Goal: Task Accomplishment & Management: Manage account settings

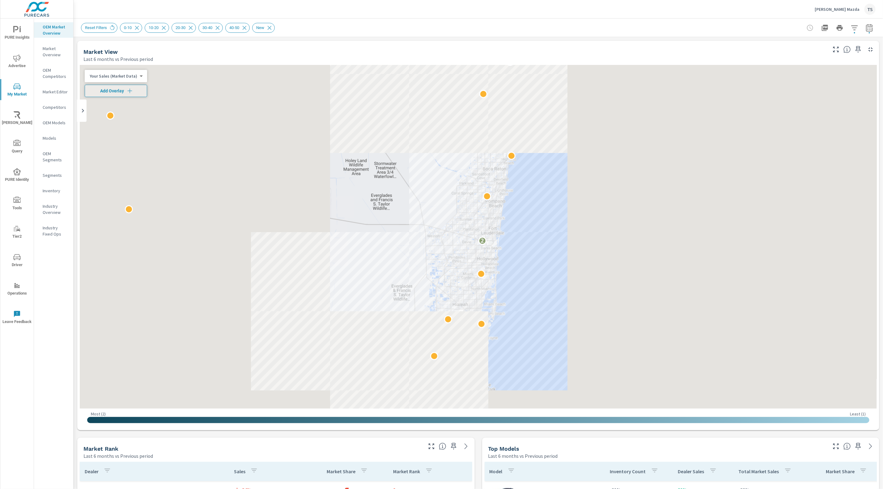
scroll to position [70, 0]
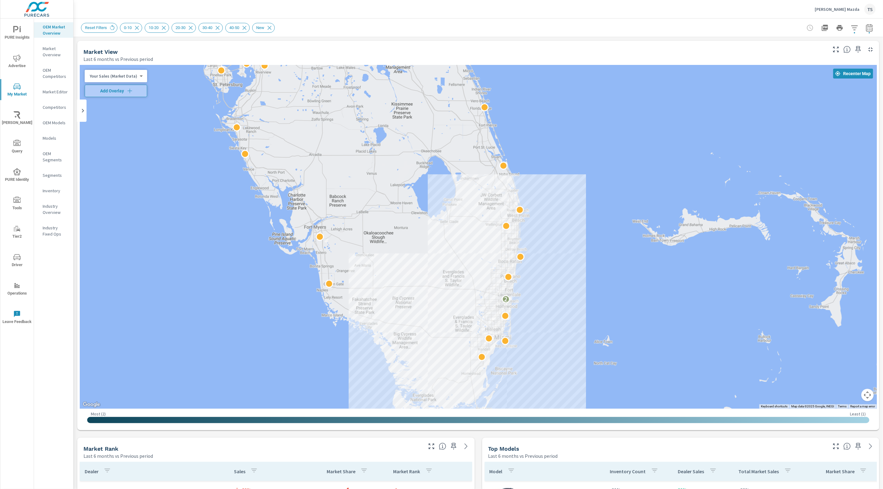
click at [839, 14] on div "Gunther Mazda TS" at bounding box center [845, 9] width 61 height 11
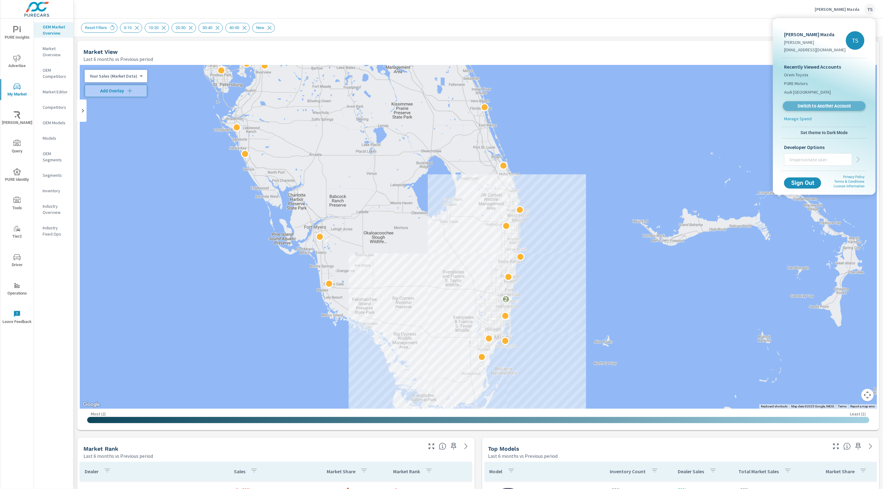
click at [819, 108] on span "Switch to Another Account" at bounding box center [824, 106] width 76 height 6
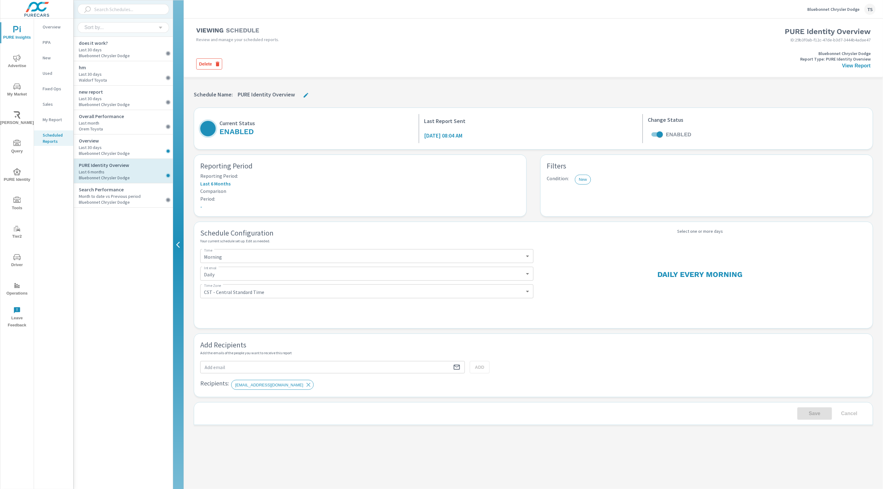
click at [23, 192] on div "PURE Insights Advertise My Market Riley AI Query PURE Identity Tools Tier2 Driv…" at bounding box center [16, 175] width 33 height 313
click at [20, 203] on icon "nav menu" at bounding box center [16, 200] width 7 height 7
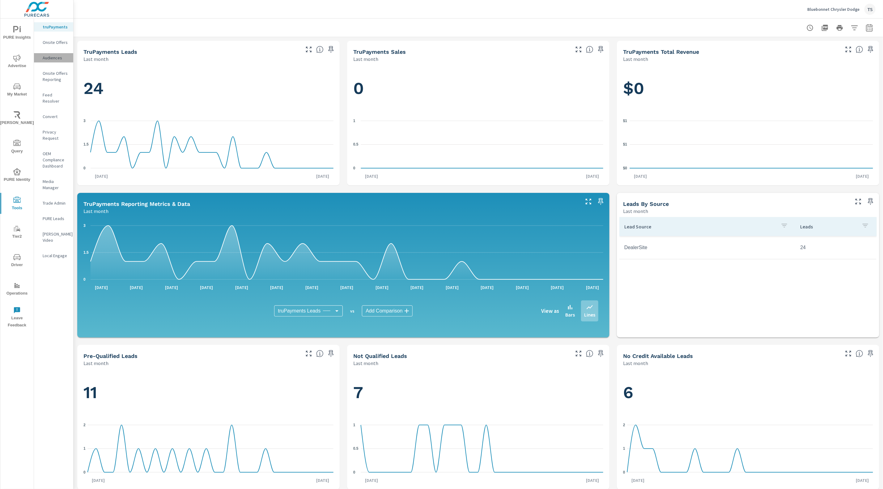
click at [60, 61] on div "Audiences" at bounding box center [53, 57] width 39 height 9
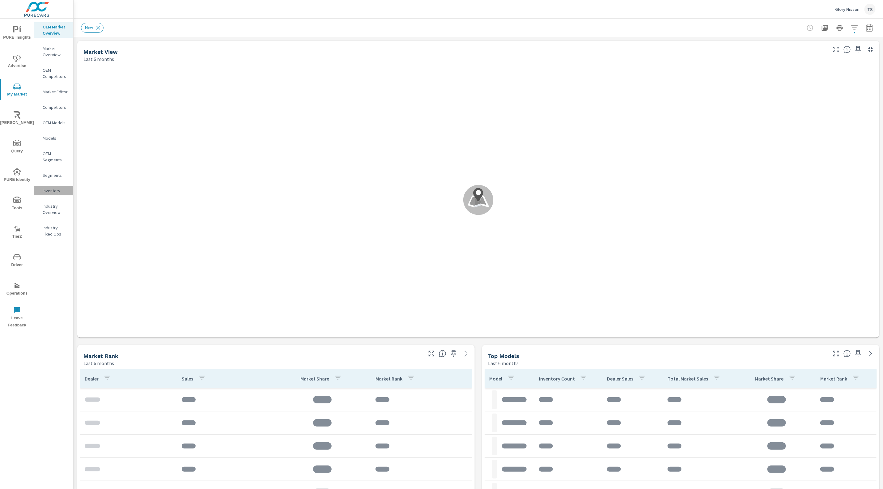
click at [57, 189] on p "Inventory" at bounding box center [56, 191] width 26 height 6
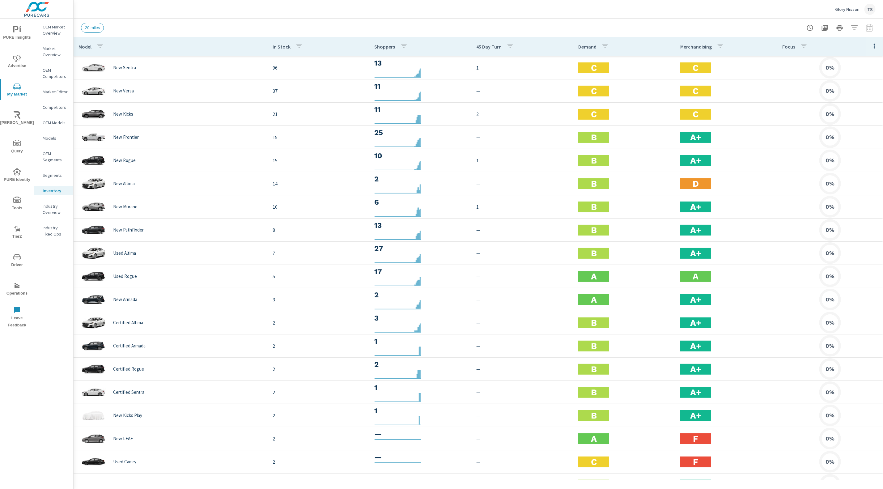
click at [824, 29] on icon "button" at bounding box center [825, 28] width 6 height 6
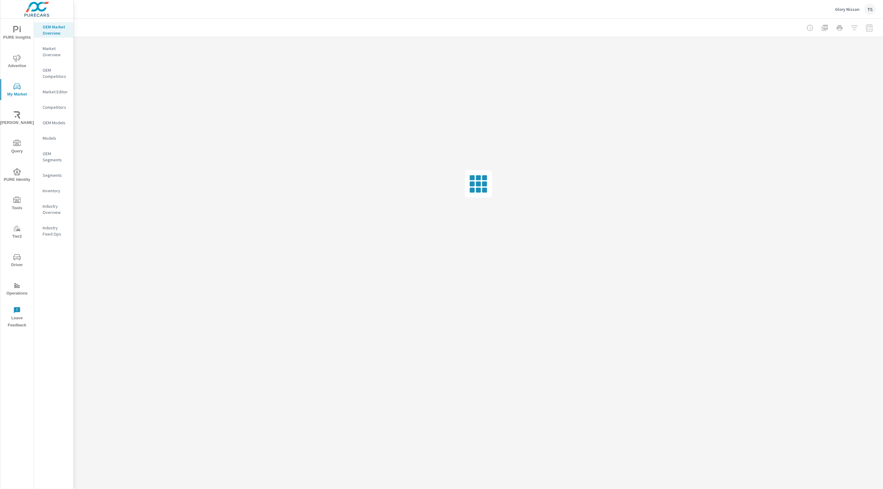
click at [24, 180] on span "PURE Identity" at bounding box center [17, 175] width 30 height 15
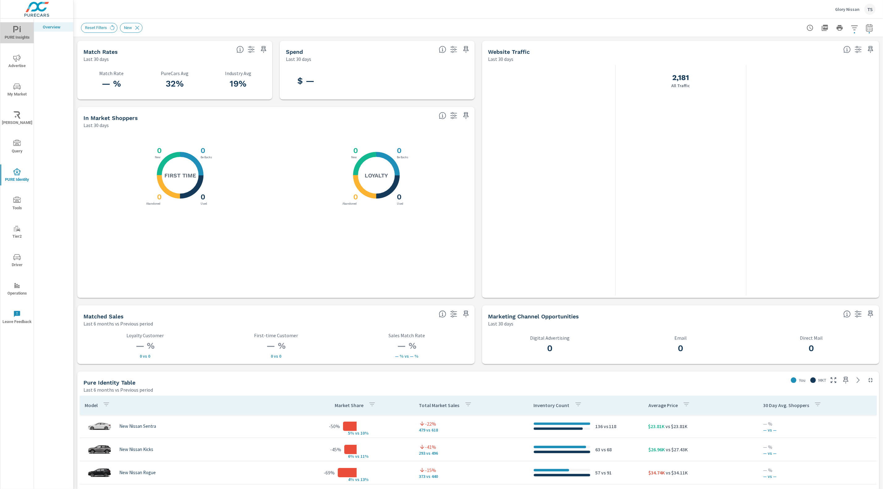
click at [17, 34] on span "PURE Insights" at bounding box center [17, 33] width 30 height 15
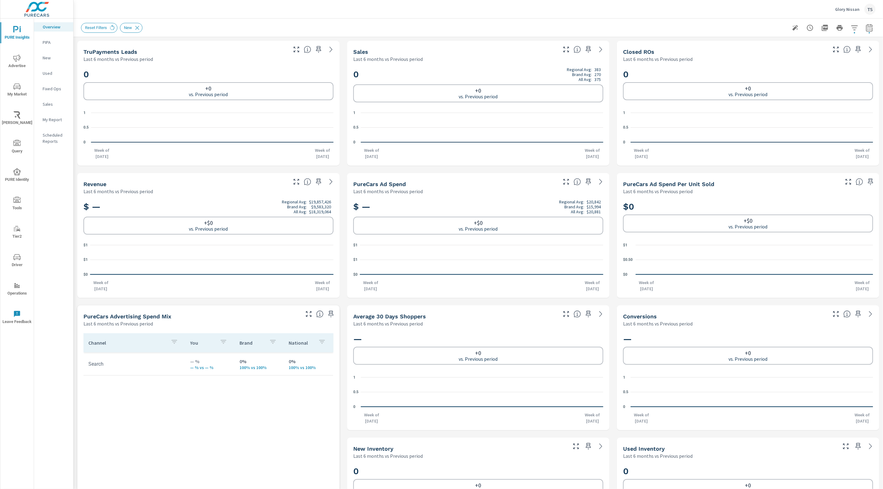
click at [22, 177] on span "PURE Identity" at bounding box center [17, 175] width 30 height 15
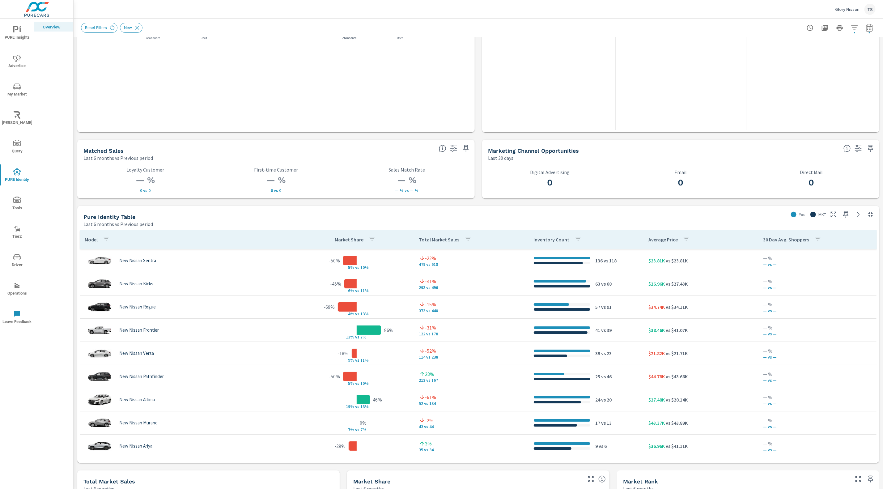
scroll to position [193, 0]
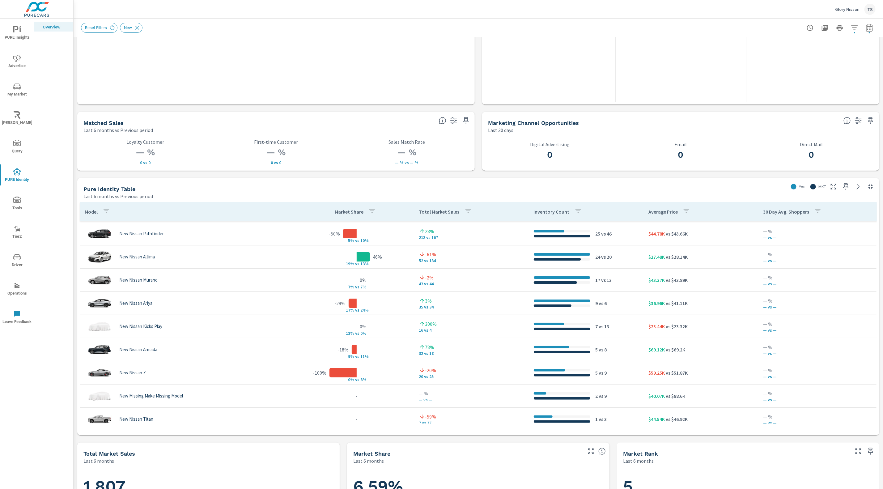
scroll to position [117, 0]
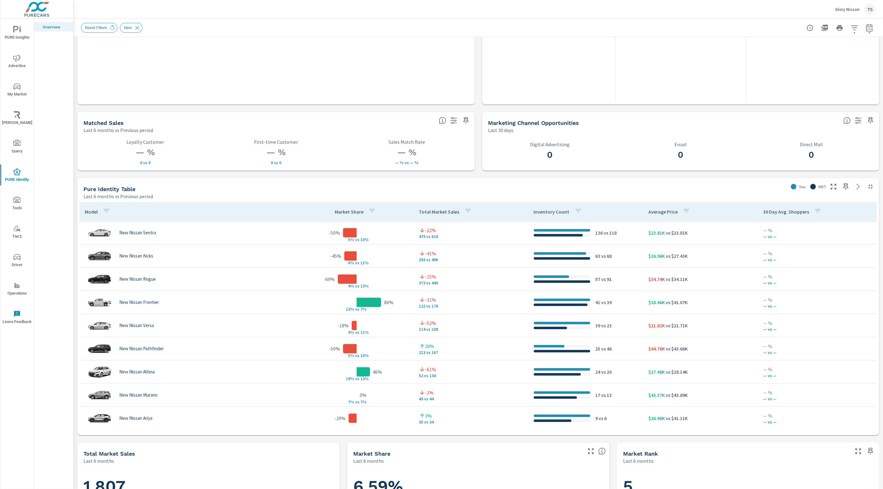
click at [14, 89] on icon "nav menu" at bounding box center [16, 86] width 7 height 7
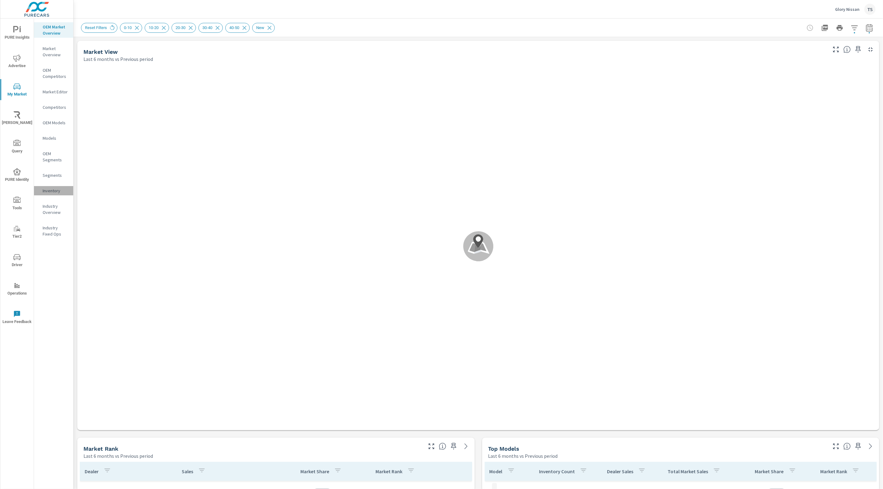
click at [51, 191] on p "Inventory" at bounding box center [56, 191] width 26 height 6
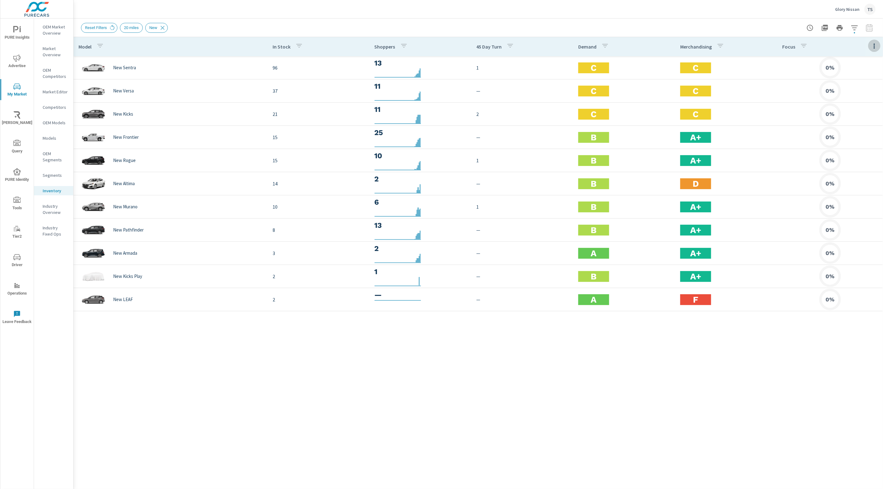
click at [875, 45] on icon "button" at bounding box center [874, 45] width 7 height 7
click at [858, 117] on span "Market Comparison" at bounding box center [854, 116] width 39 height 6
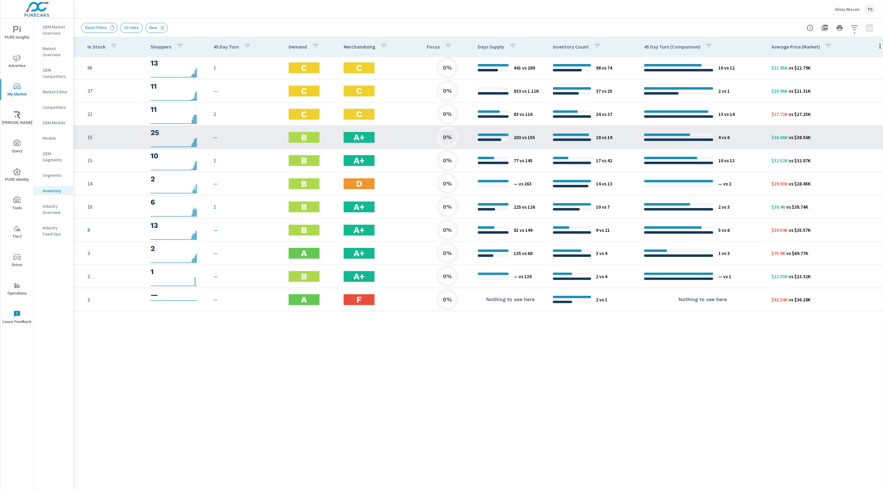
scroll to position [0, 117]
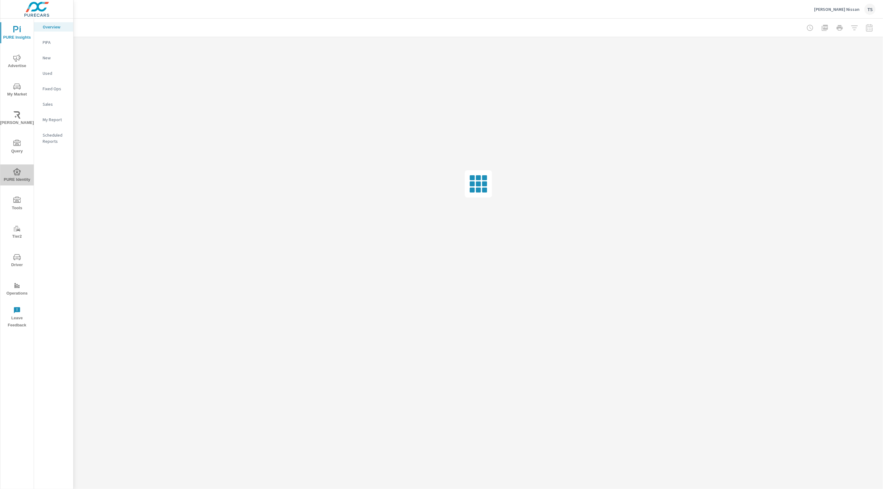
click at [18, 176] on span "PURE Identity" at bounding box center [17, 175] width 30 height 15
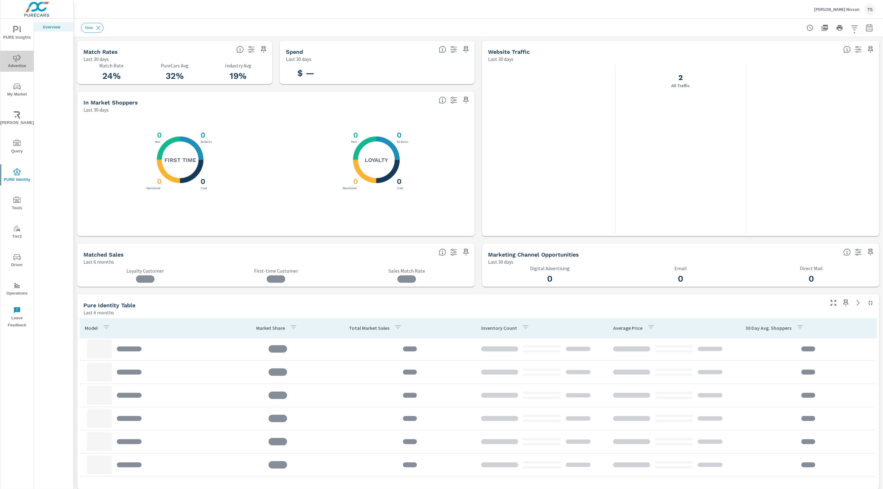
click at [15, 56] on icon "nav menu" at bounding box center [16, 57] width 7 height 7
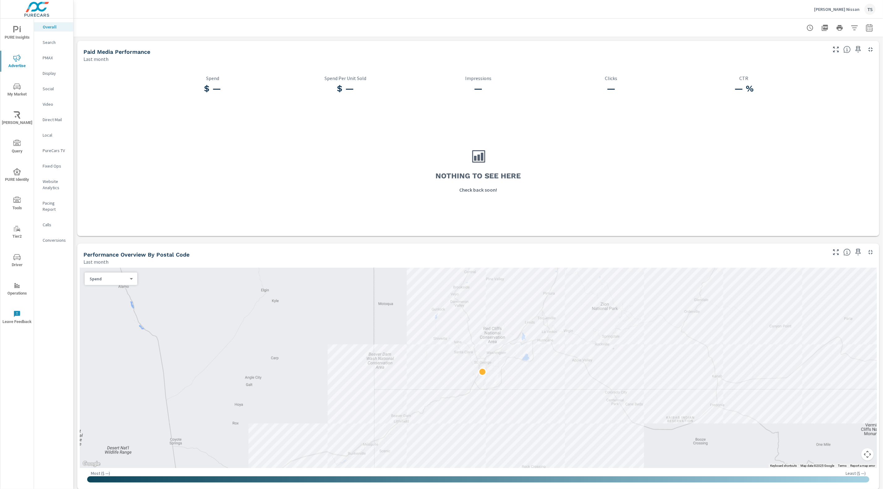
click at [55, 40] on p "Search" at bounding box center [56, 42] width 26 height 6
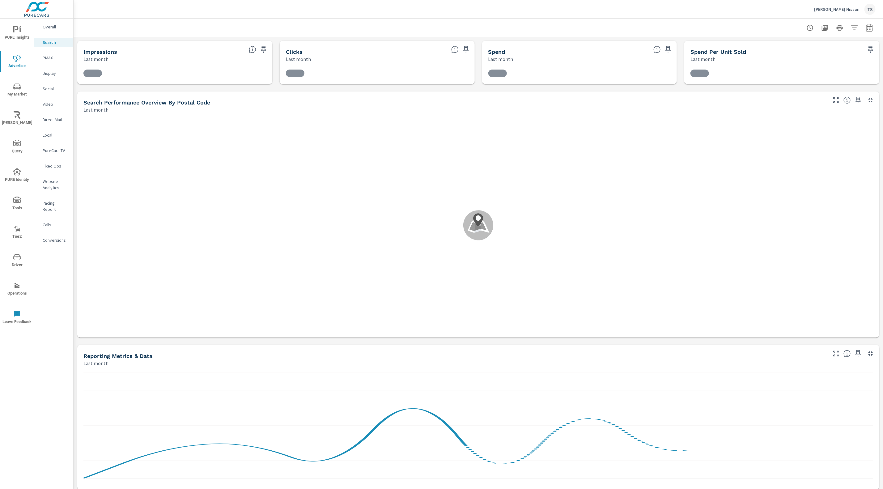
click at [19, 169] on icon "nav menu" at bounding box center [16, 171] width 7 height 7
